Goal: Task Accomplishment & Management: Manage account settings

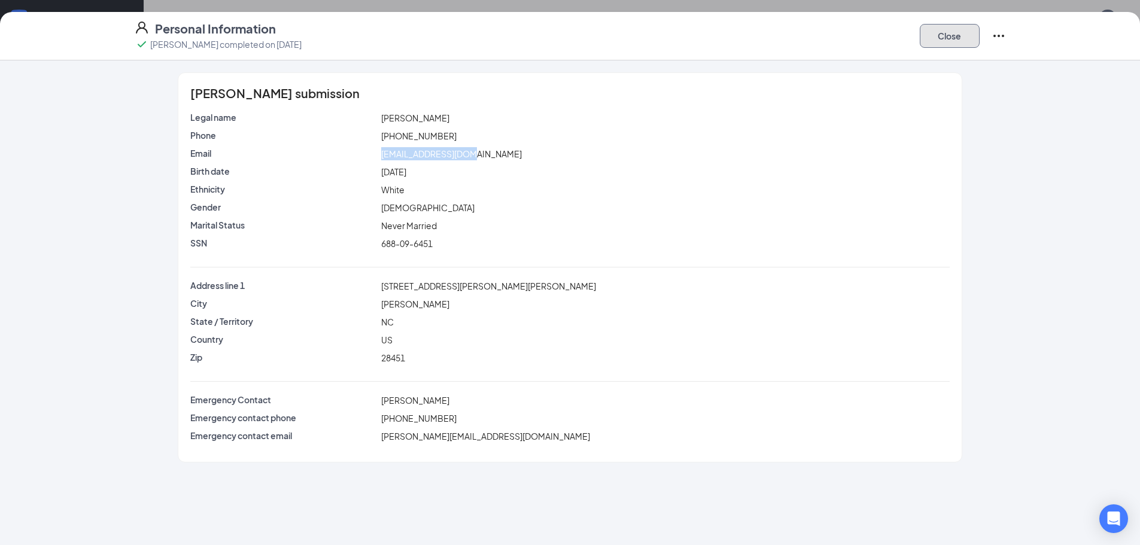
click at [958, 45] on button "Close" at bounding box center [950, 36] width 60 height 24
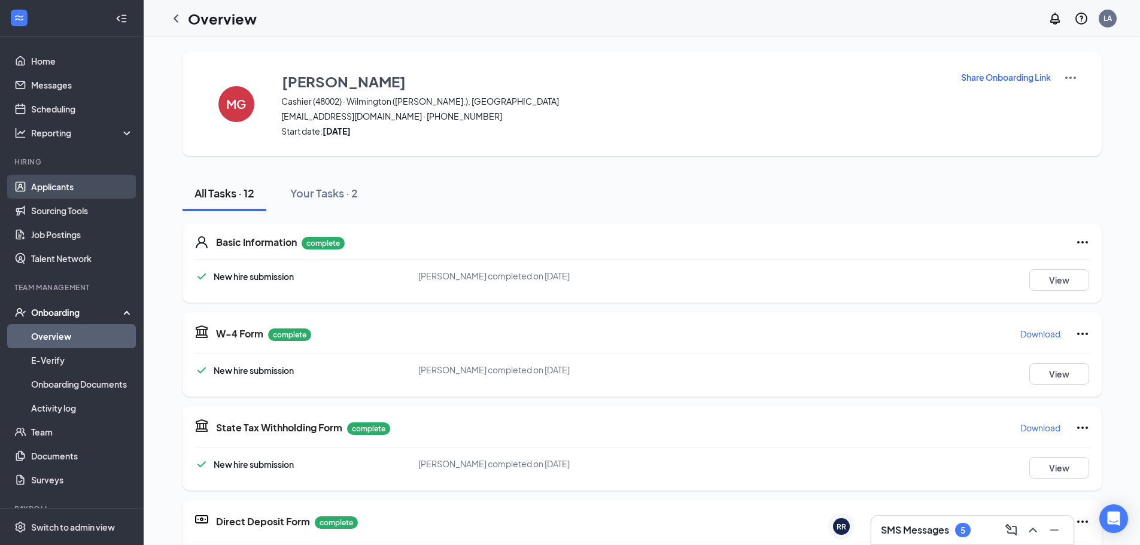
click at [71, 189] on link "Applicants" at bounding box center [82, 187] width 102 height 24
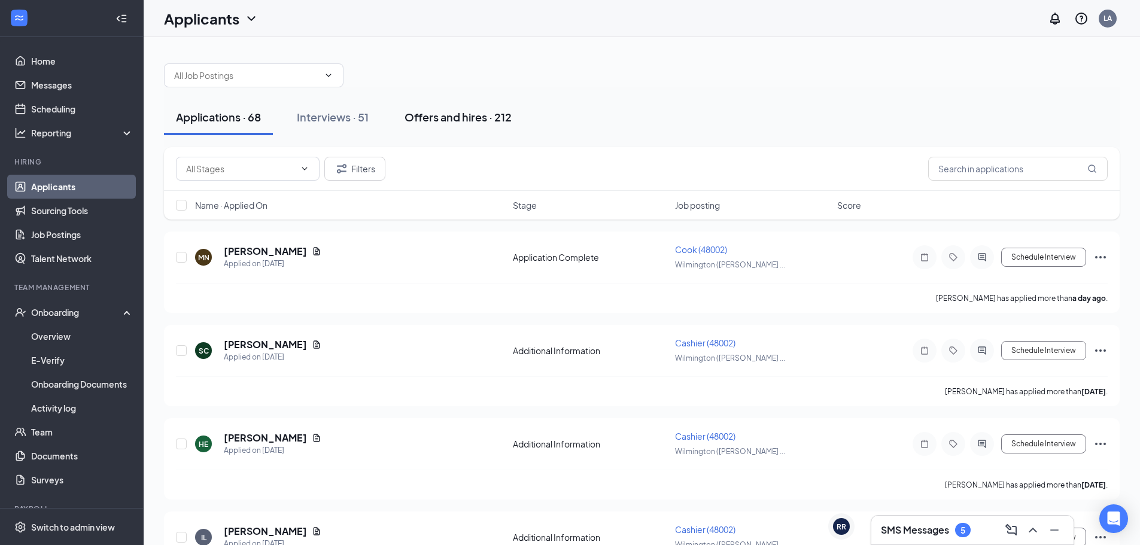
click at [433, 118] on div "Offers and hires · 212" at bounding box center [458, 117] width 107 height 15
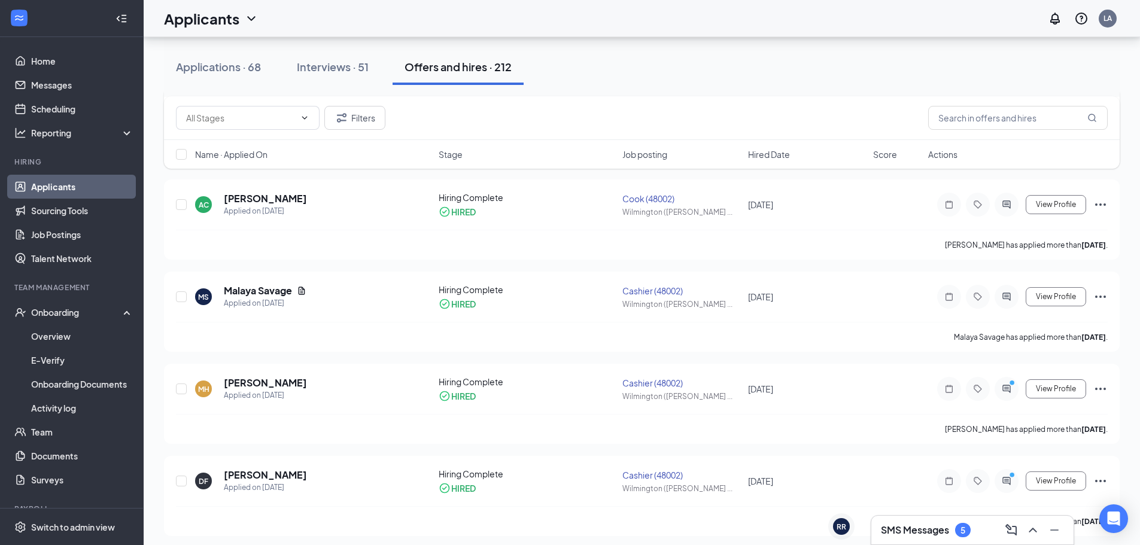
scroll to position [239, 0]
click at [1097, 386] on icon "Ellipses" at bounding box center [1100, 386] width 11 height 2
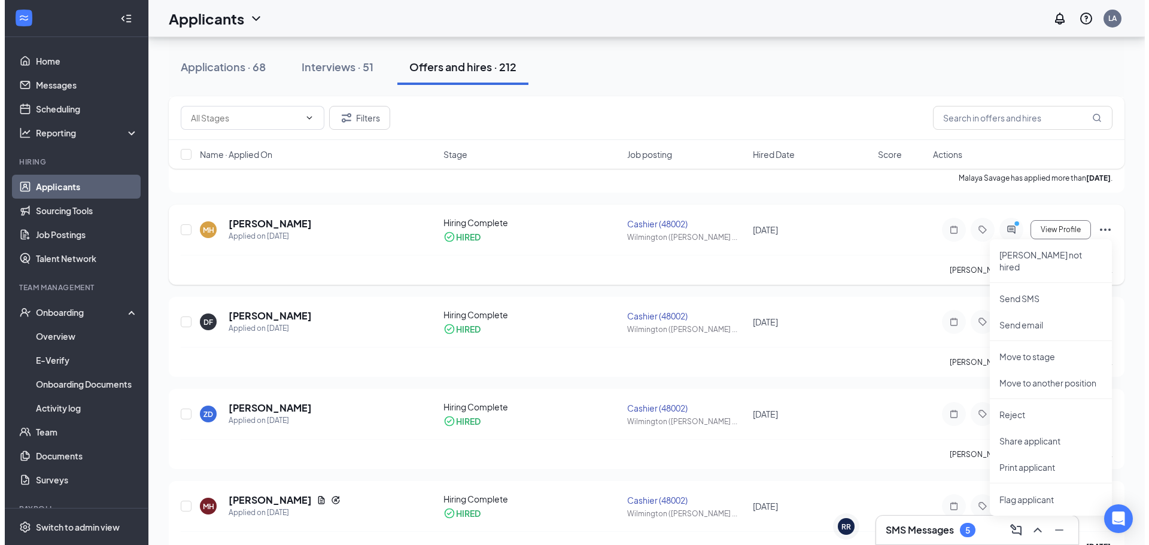
scroll to position [359, 0]
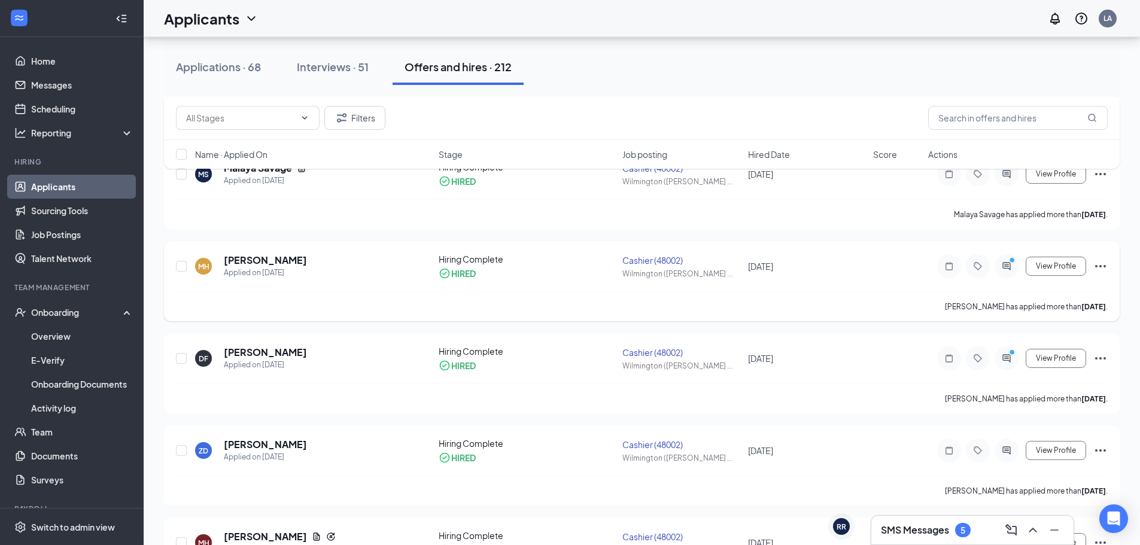
click at [339, 245] on div "MH [PERSON_NAME] Applied on [DATE] Hiring Complete HIRED Cashier (48002) Wilmin…" at bounding box center [642, 281] width 956 height 80
click at [331, 261] on div "MH [PERSON_NAME] Applied on [DATE]" at bounding box center [313, 266] width 236 height 25
click at [1012, 266] on icon "ActiveChat" at bounding box center [1007, 267] width 14 height 10
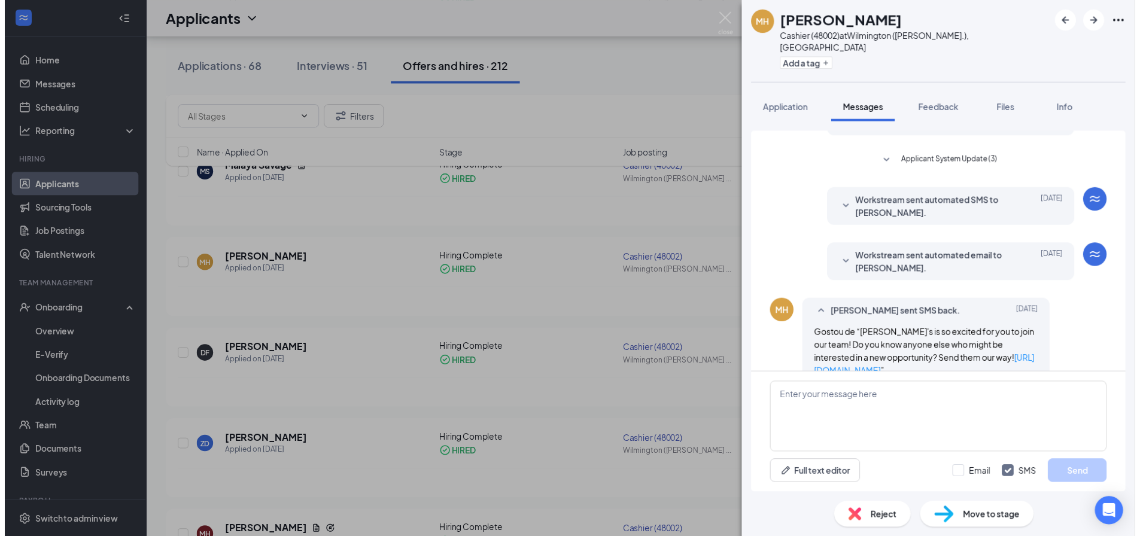
scroll to position [259, 0]
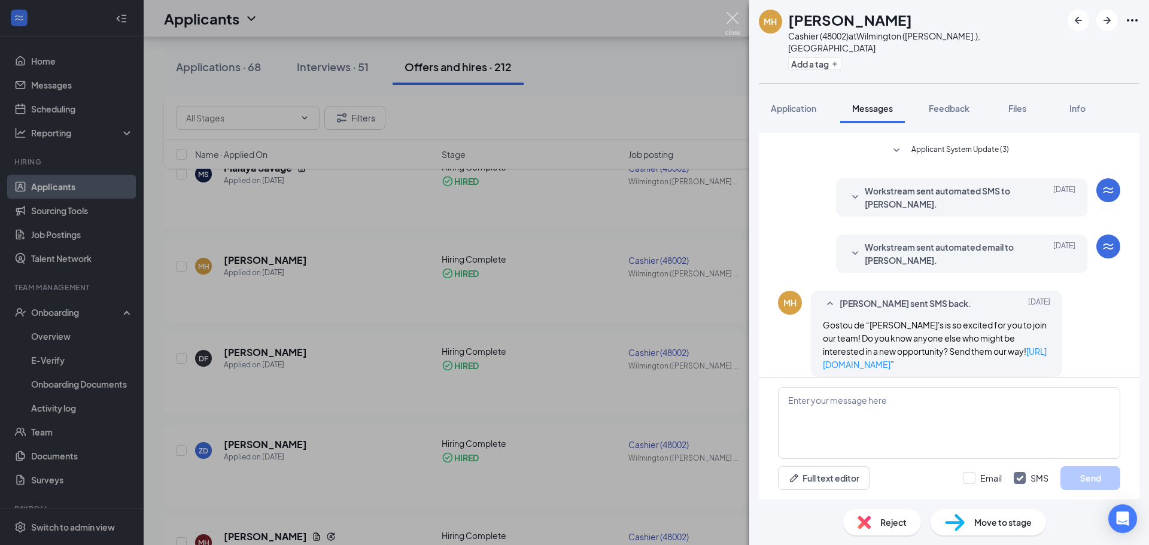
click at [729, 20] on img at bounding box center [732, 23] width 15 height 23
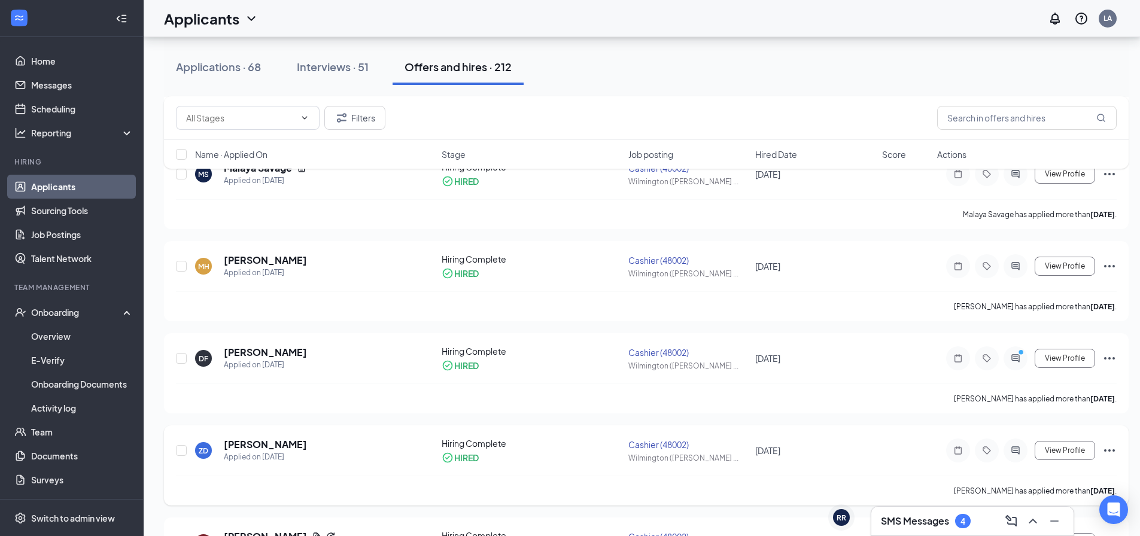
click at [314, 457] on div "ZD [PERSON_NAME] Applied on [DATE]" at bounding box center [314, 450] width 239 height 25
click at [1112, 447] on icon "Ellipses" at bounding box center [1110, 451] width 14 height 14
click at [888, 450] on div "ZD [PERSON_NAME] Applied on [DATE] Hiring Complete HIRED Cashier (48002) Wilmin…" at bounding box center [646, 457] width 941 height 38
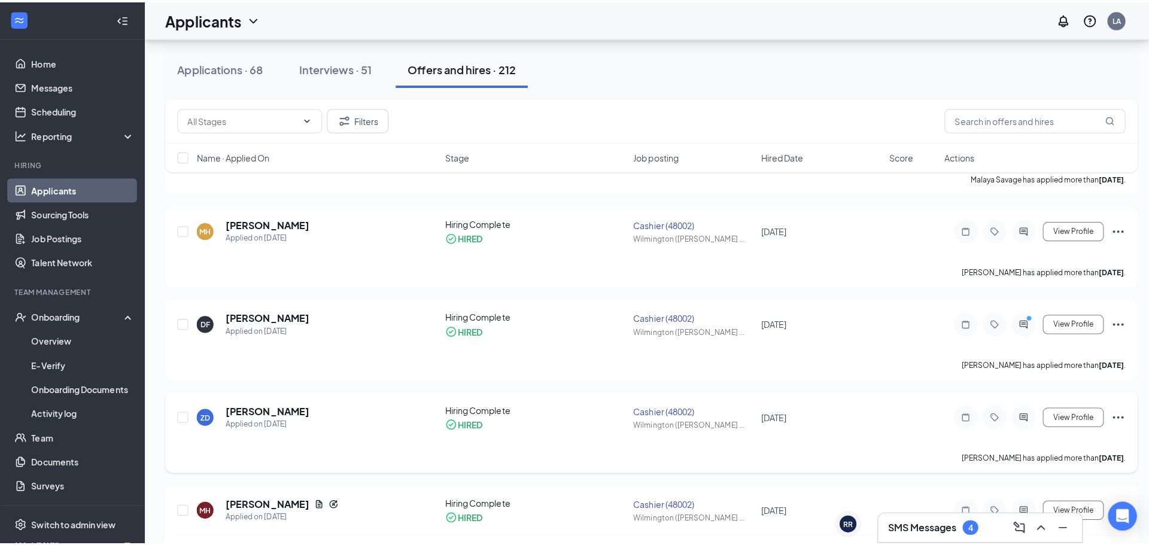
scroll to position [419, 0]
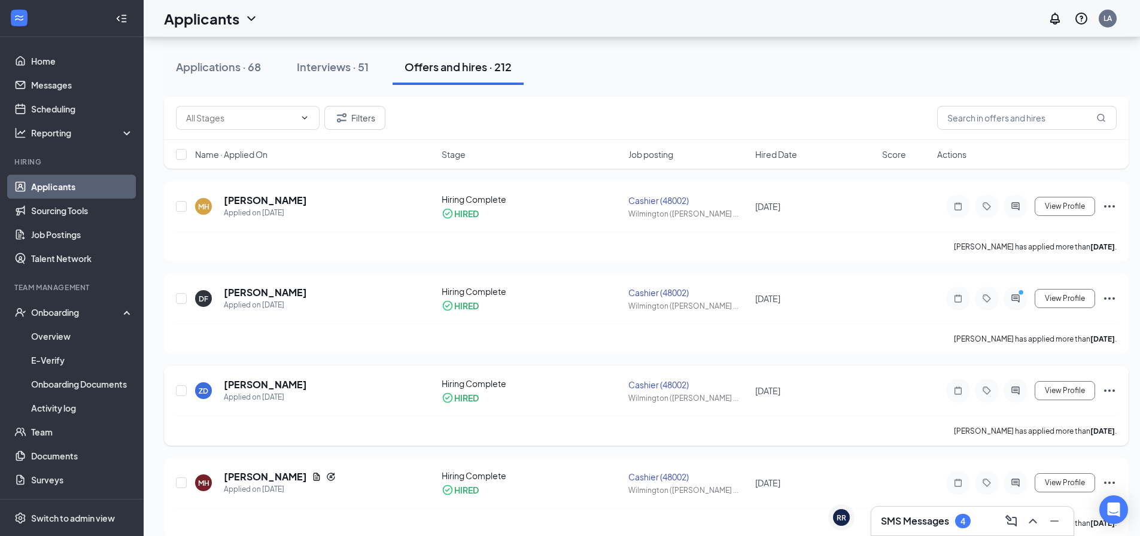
click at [1024, 396] on div at bounding box center [1016, 391] width 24 height 24
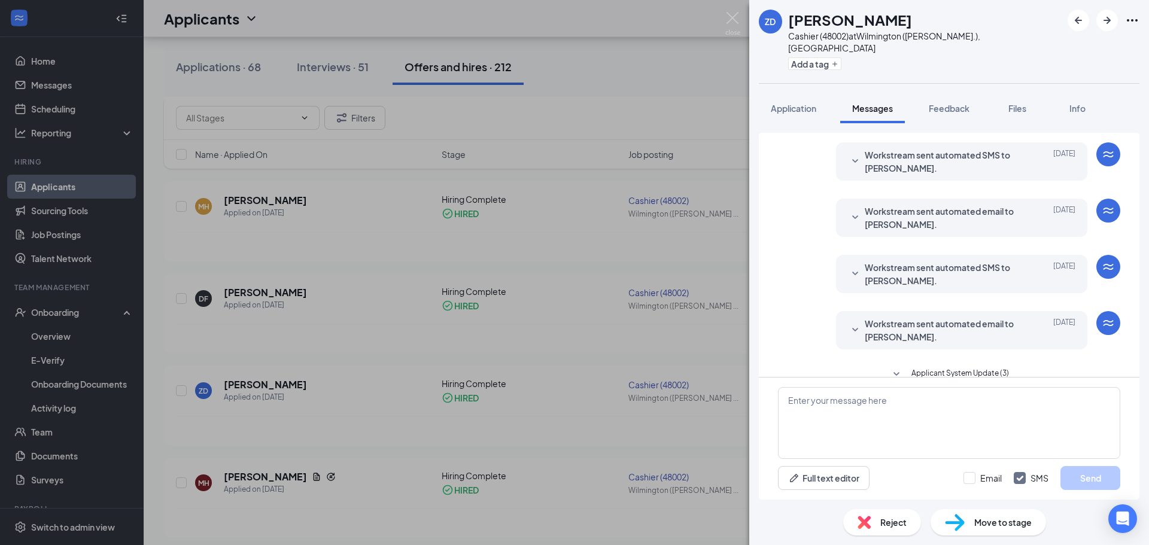
scroll to position [7, 0]
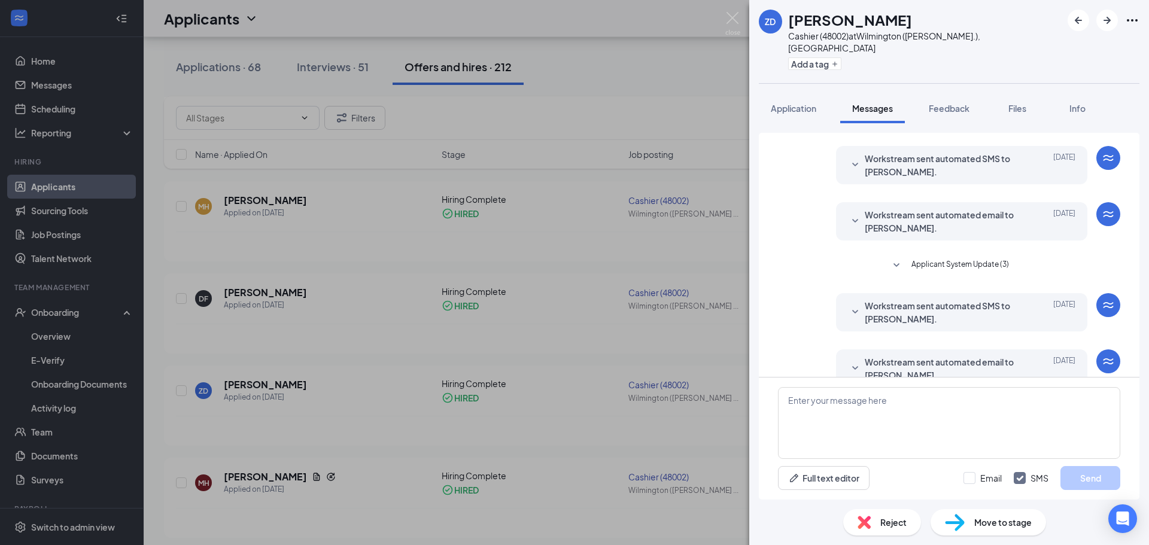
scroll to position [211, 0]
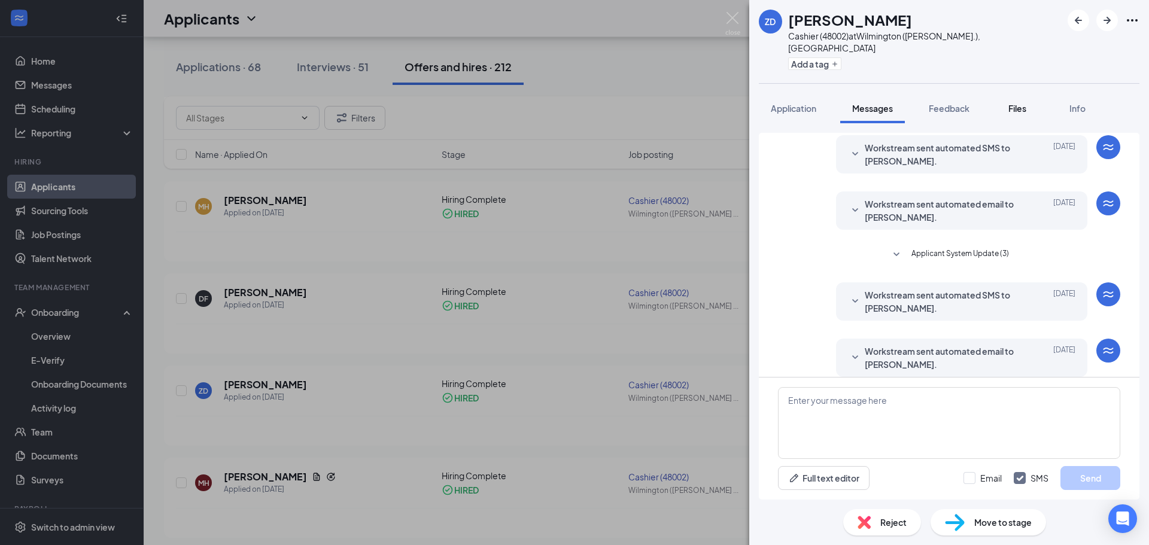
click at [1013, 103] on span "Files" at bounding box center [1018, 108] width 18 height 11
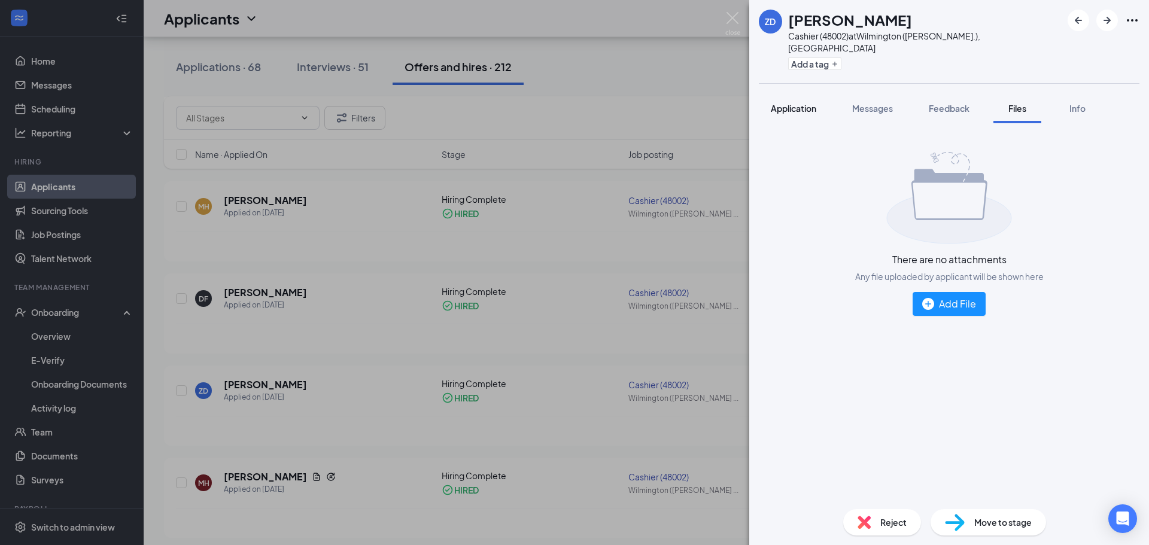
click at [780, 102] on div "Application" at bounding box center [793, 108] width 45 height 12
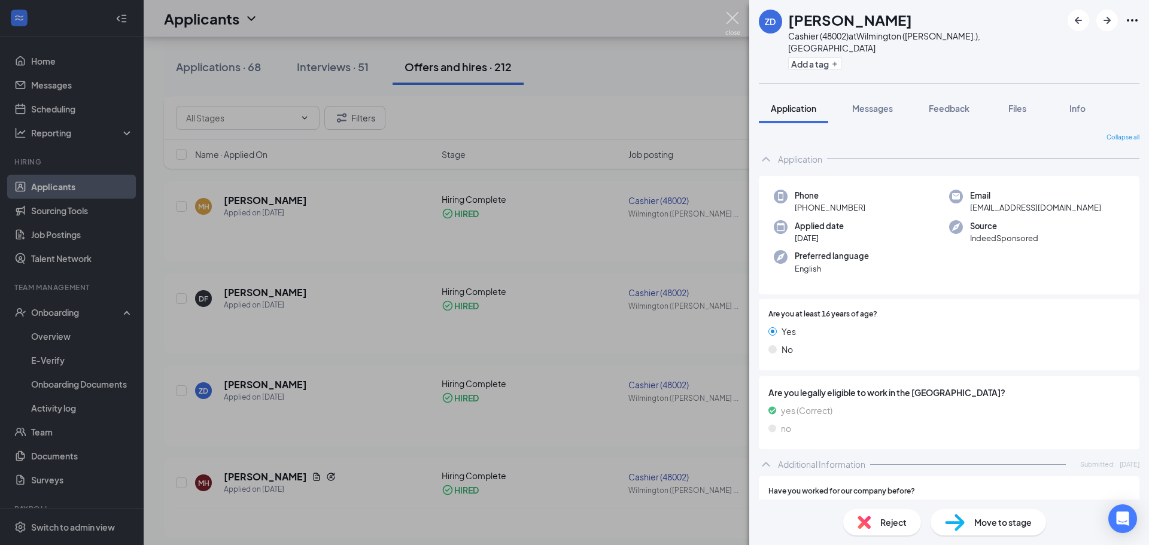
click at [729, 24] on img at bounding box center [732, 23] width 15 height 23
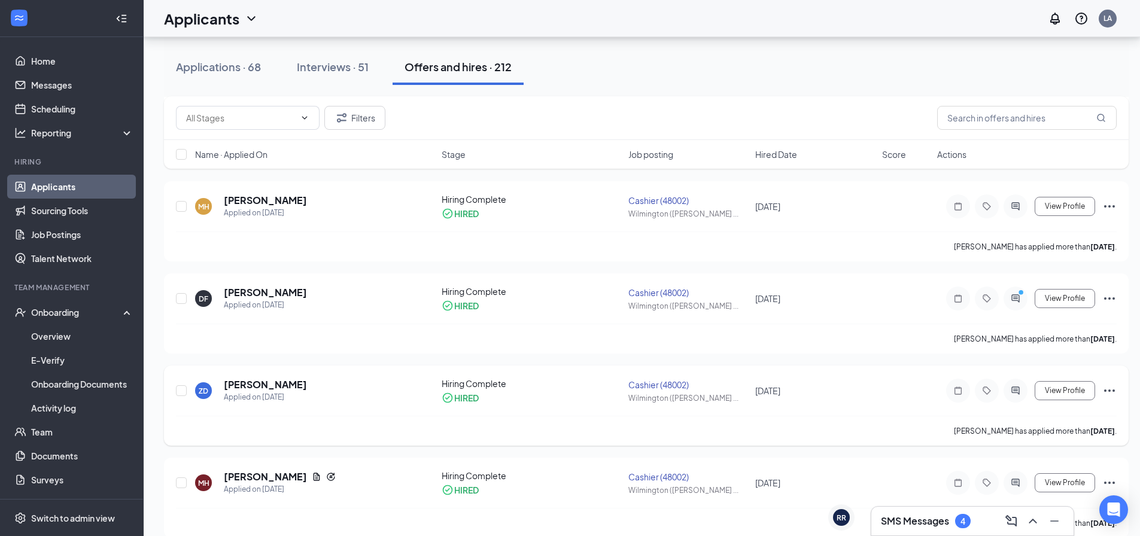
click at [546, 394] on div "HIRED" at bounding box center [532, 398] width 180 height 12
click at [1113, 386] on icon "Ellipses" at bounding box center [1110, 391] width 14 height 14
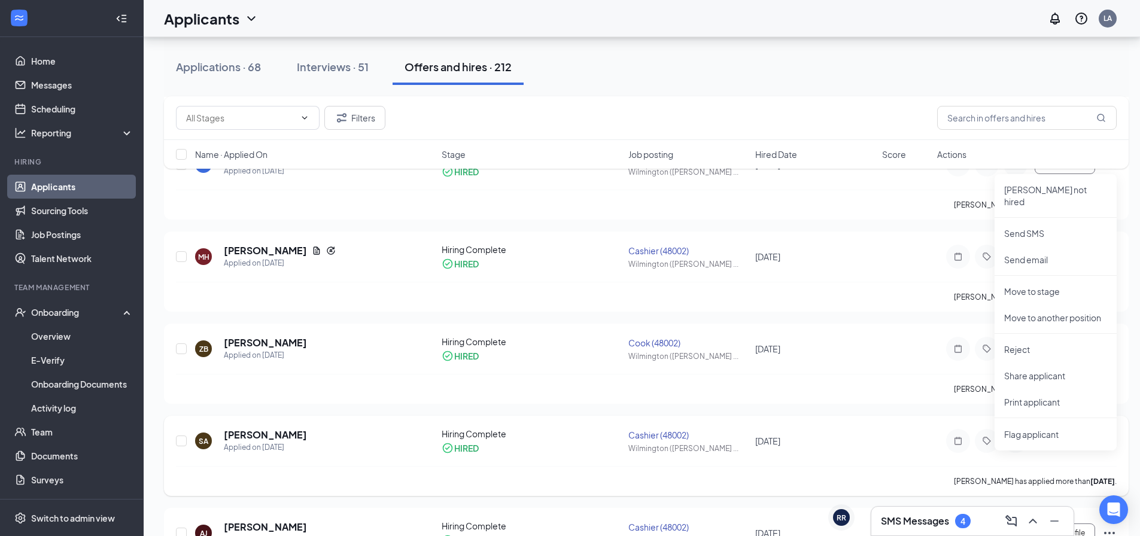
scroll to position [658, 0]
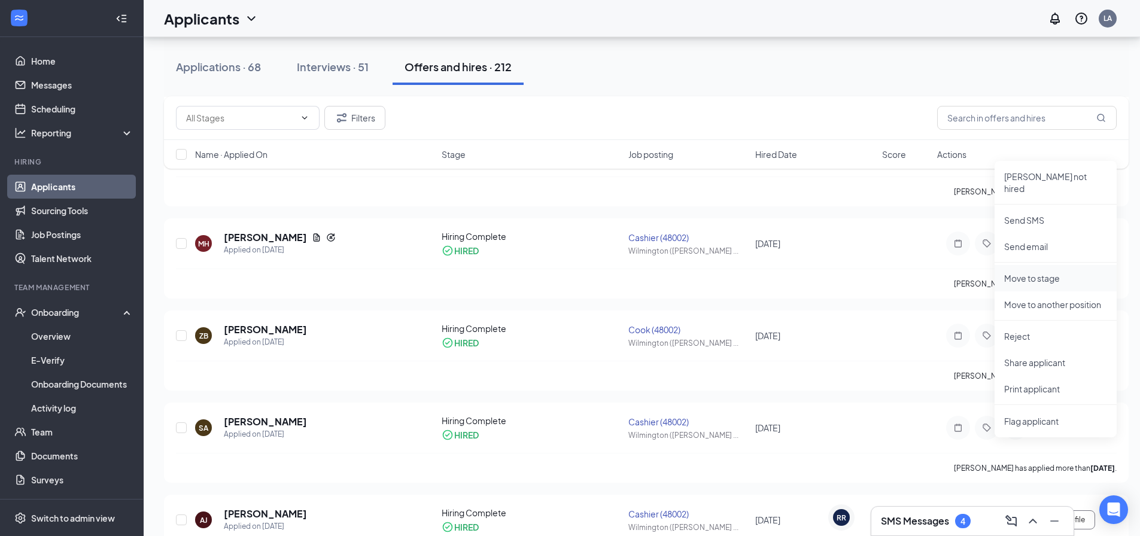
click at [1068, 272] on p "Move to stage" at bounding box center [1055, 278] width 103 height 12
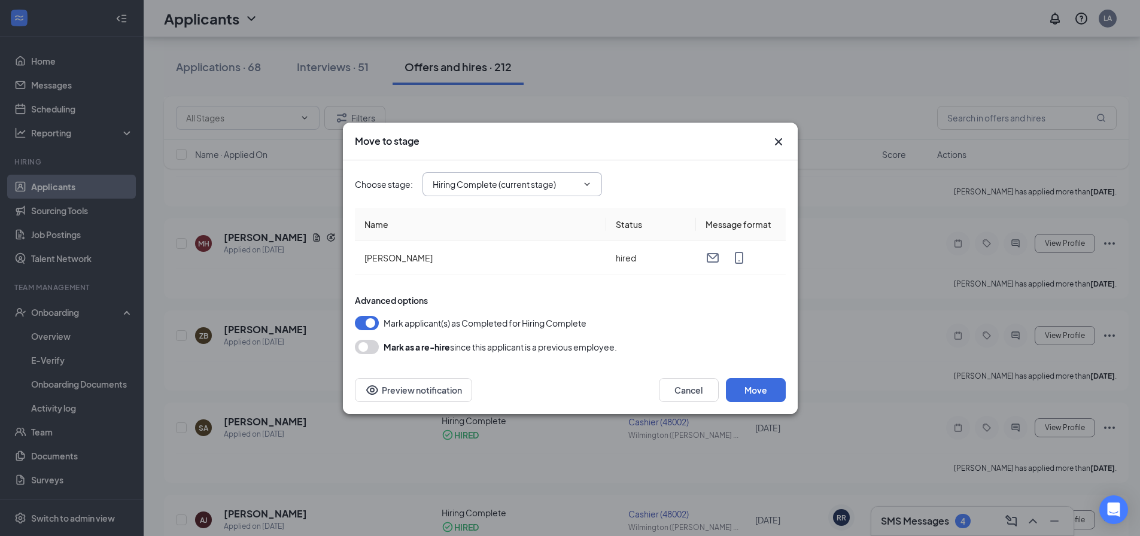
click at [576, 189] on input "Hiring Complete (current stage)" at bounding box center [505, 184] width 145 height 13
click at [788, 136] on div "Move to stage" at bounding box center [570, 142] width 455 height 38
click at [781, 142] on icon "Cross" at bounding box center [779, 142] width 14 height 14
